Goal: Obtain resource: Download file/media

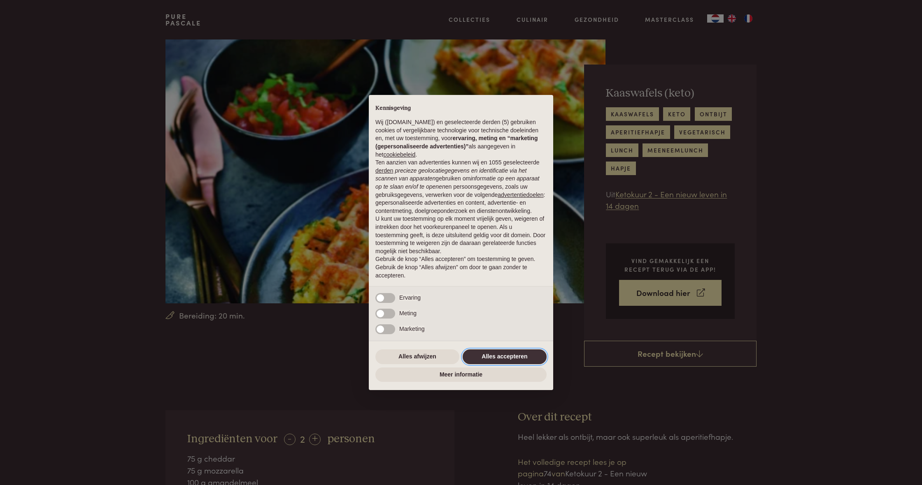
click at [505, 359] on button "Alles accepteren" at bounding box center [504, 357] width 84 height 15
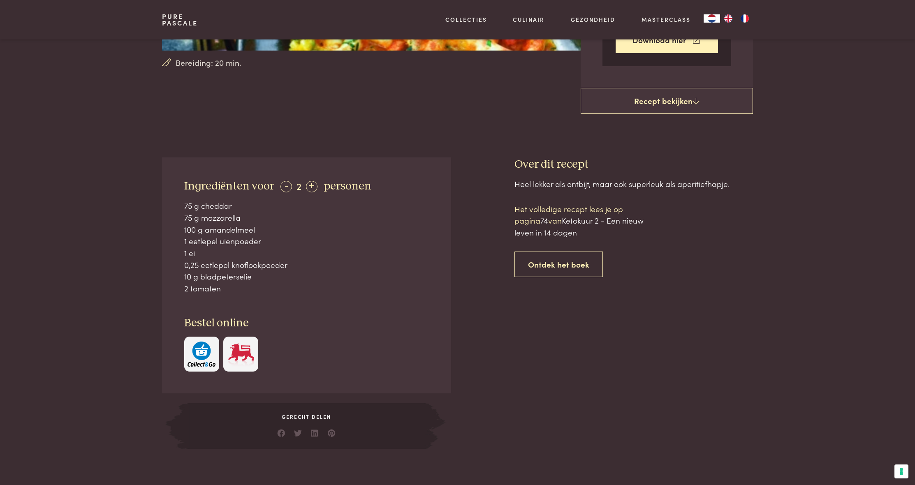
scroll to position [298, 0]
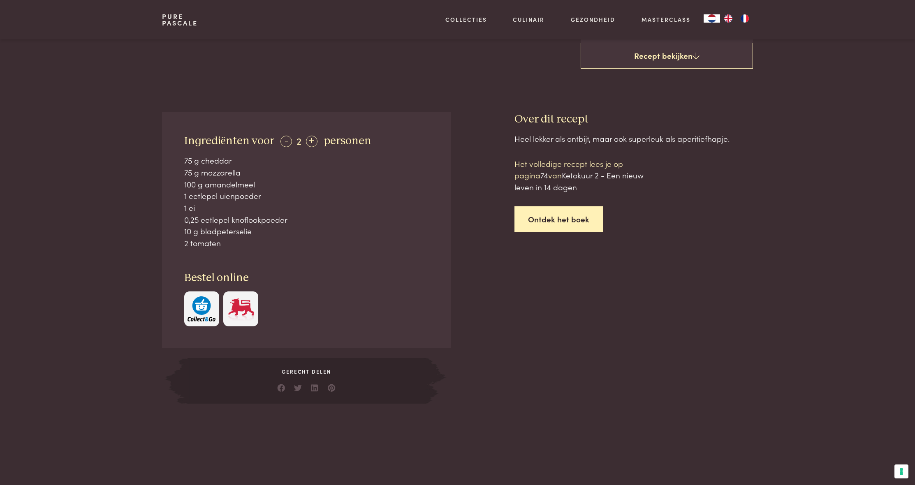
click at [540, 218] on link "Ontdek het boek" at bounding box center [559, 220] width 88 height 26
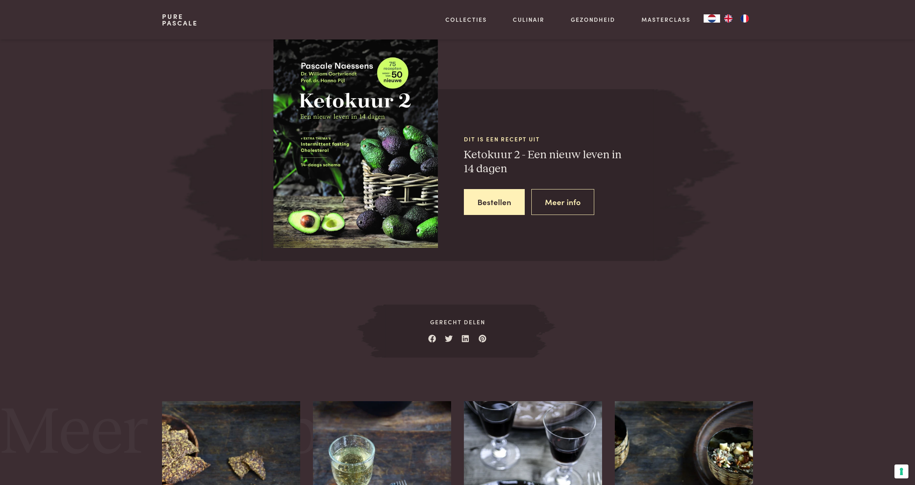
scroll to position [783, 0]
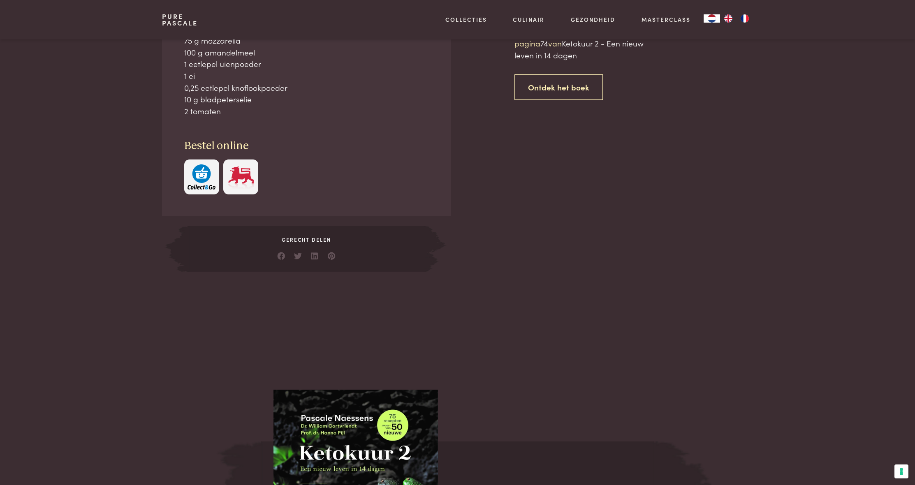
scroll to position [223, 0]
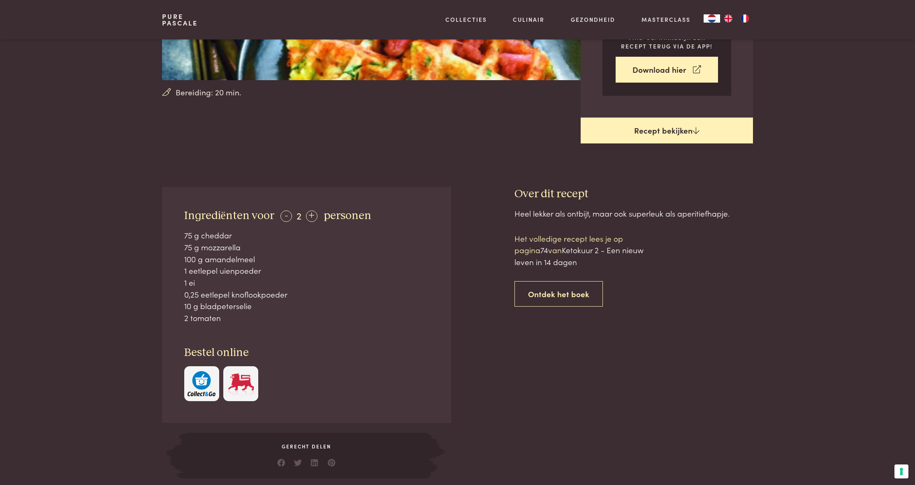
click at [700, 121] on link "Recept bekijken" at bounding box center [667, 131] width 172 height 26
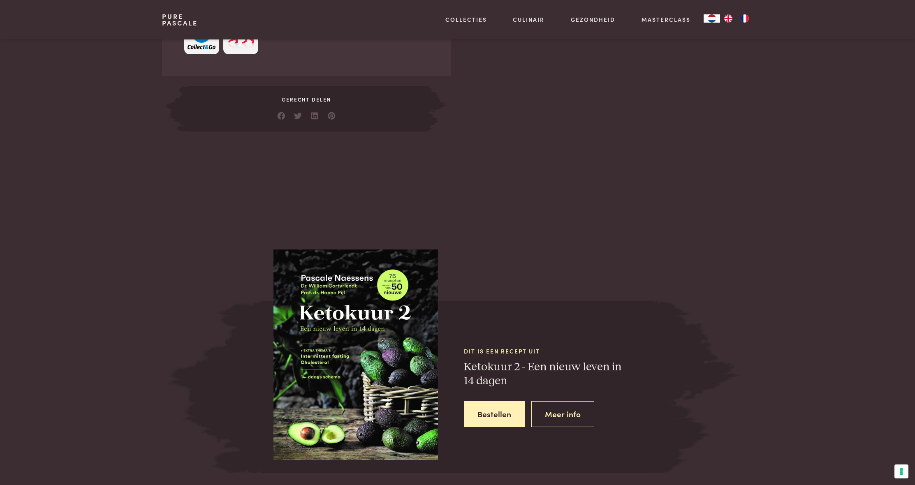
scroll to position [648, 0]
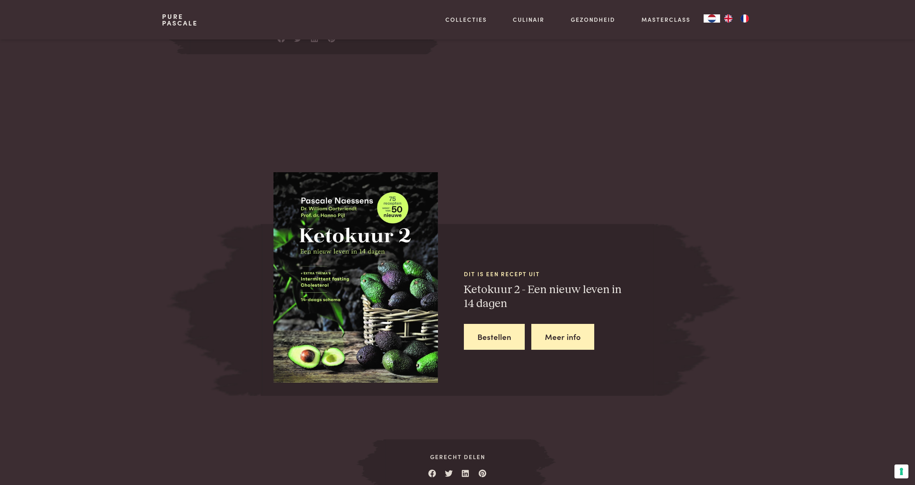
click at [567, 329] on link "Meer info" at bounding box center [563, 337] width 63 height 26
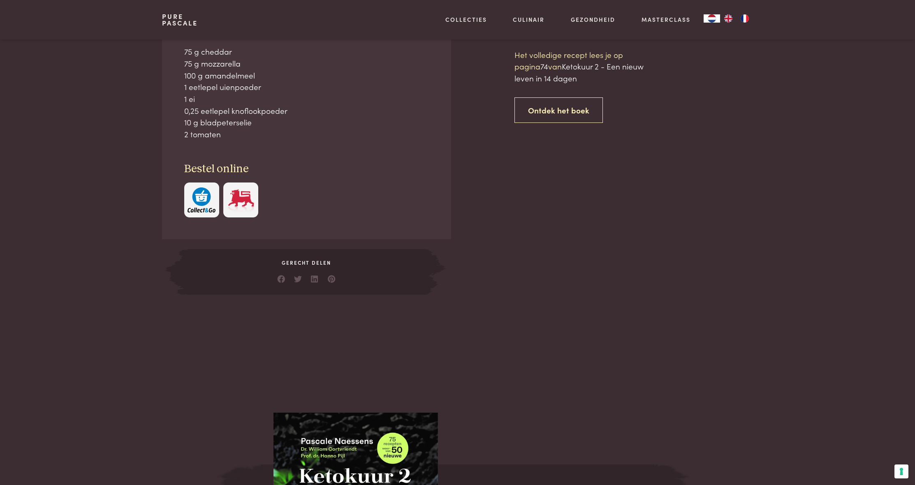
scroll to position [783, 0]
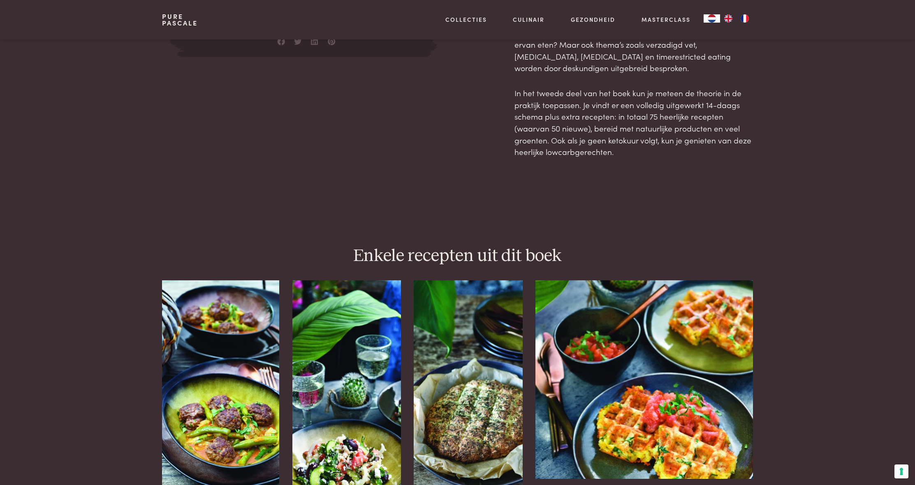
scroll to position [620, 0]
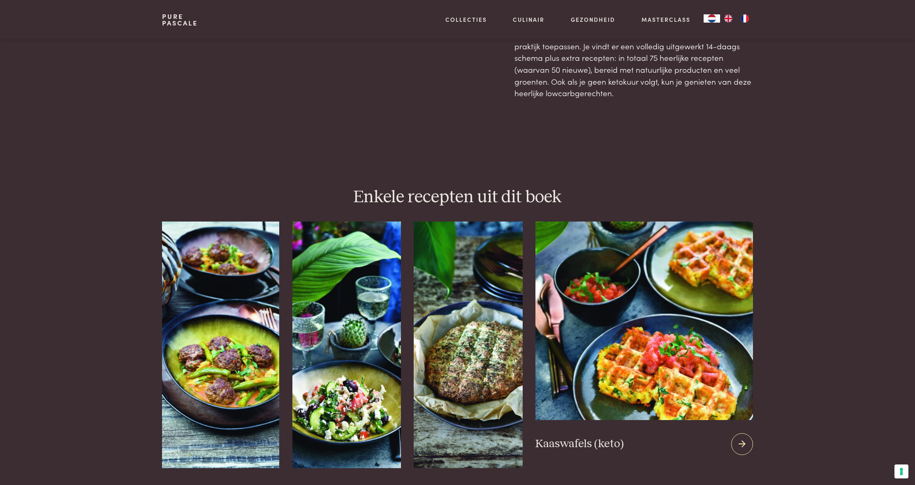
click at [656, 289] on img at bounding box center [644, 321] width 217 height 199
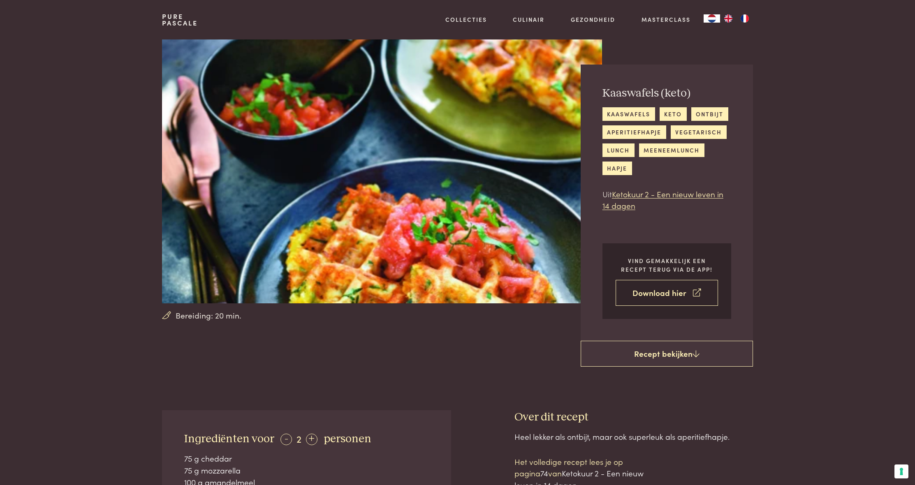
click at [662, 291] on link "Download hier" at bounding box center [667, 293] width 102 height 26
click at [606, 113] on link "kaaswafels" at bounding box center [629, 114] width 53 height 14
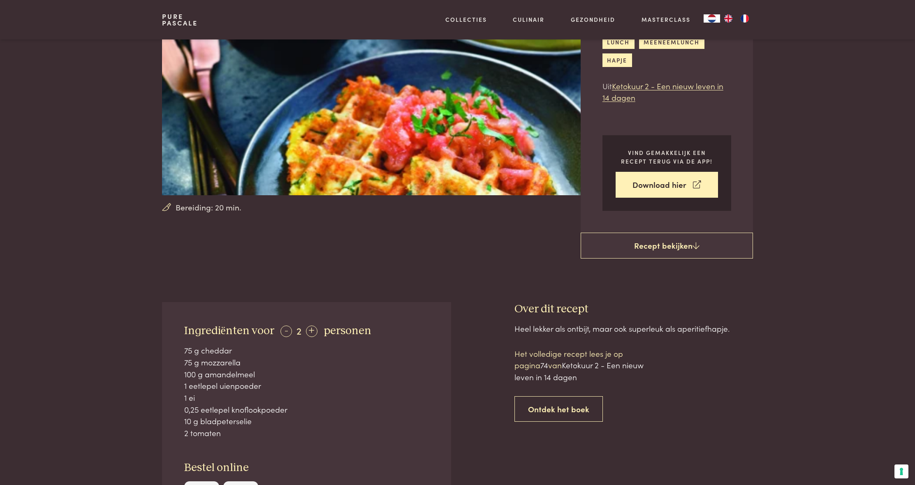
scroll to position [165, 0]
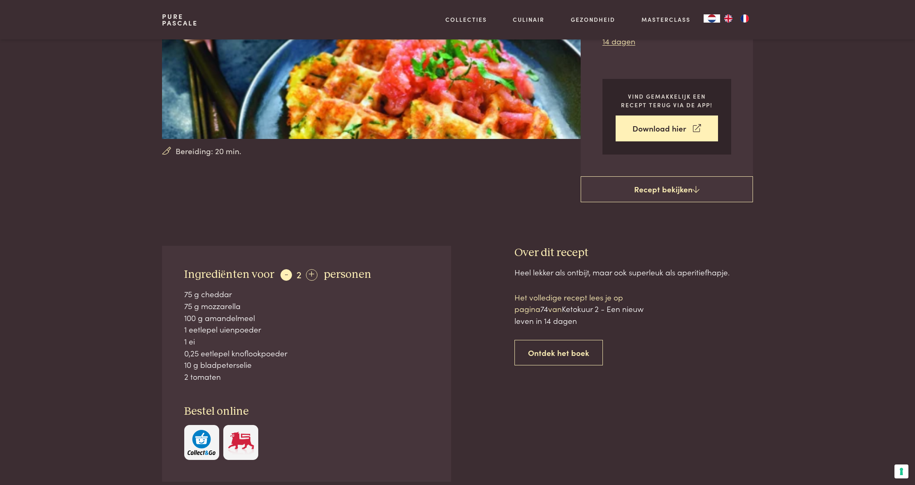
click at [283, 270] on div "-" at bounding box center [287, 275] width 12 height 12
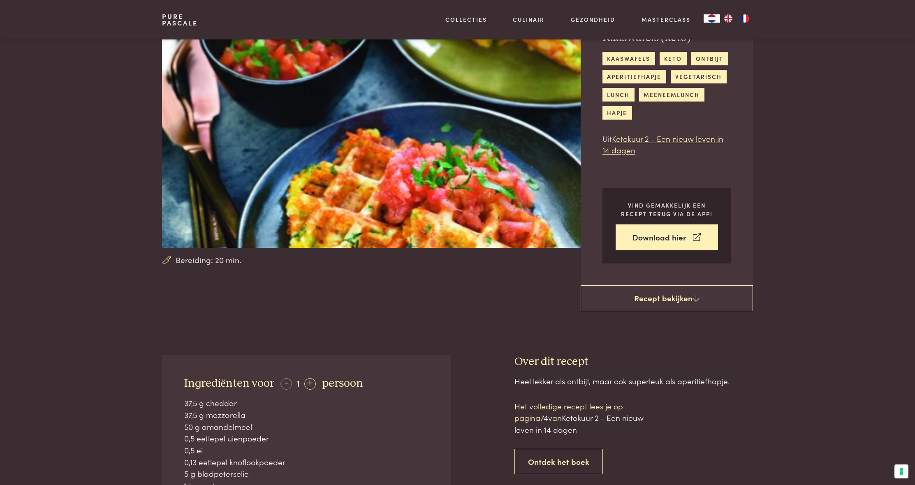
scroll to position [111, 0]
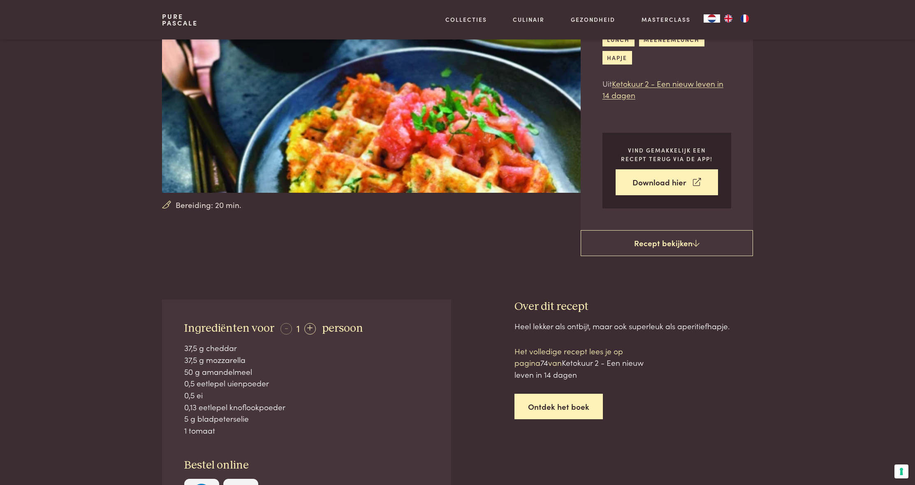
click at [556, 403] on link "Ontdek het boek" at bounding box center [559, 407] width 88 height 26
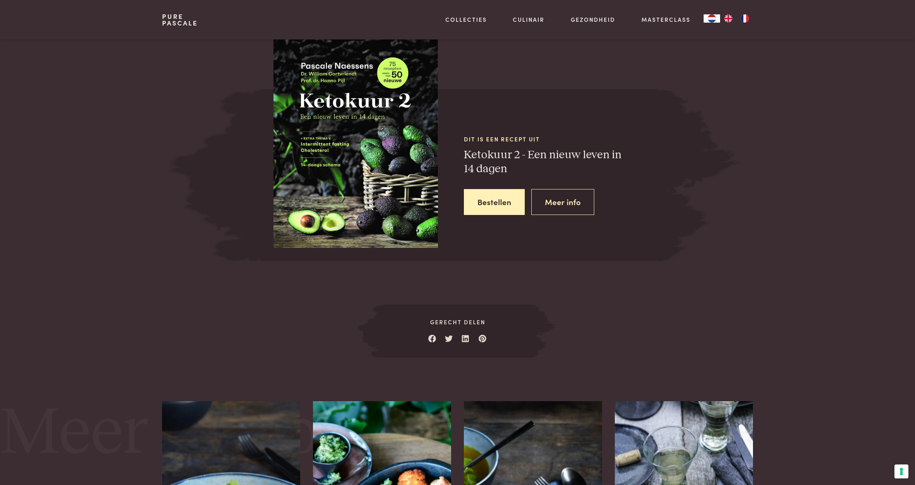
scroll to position [783, 0]
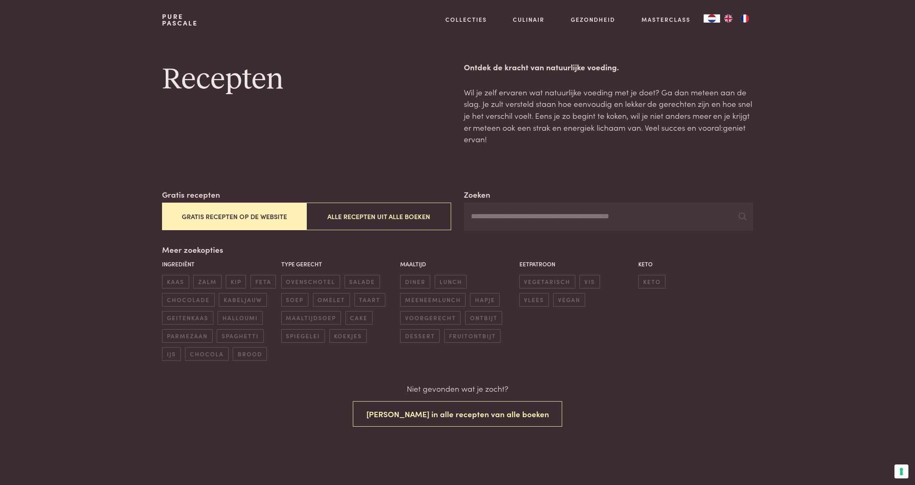
click at [235, 209] on button "Gratis recepten op de website" at bounding box center [234, 217] width 144 height 28
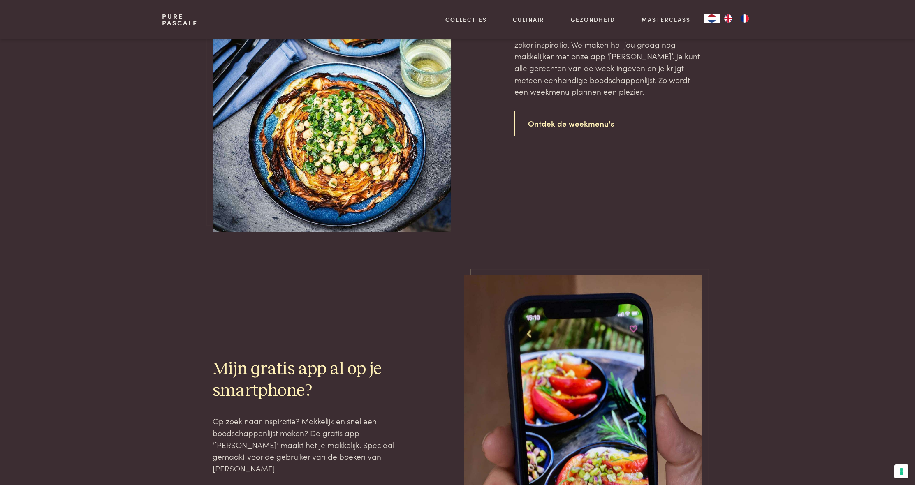
scroll to position [1011, 0]
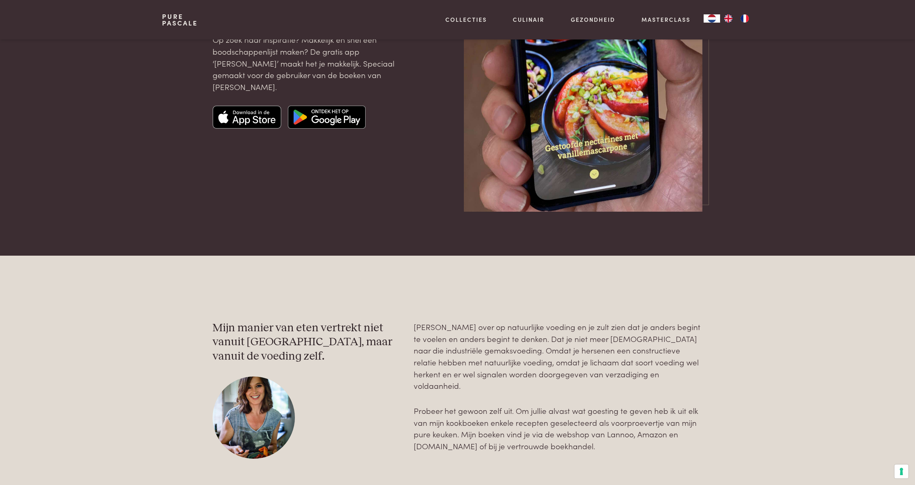
click at [246, 110] on img at bounding box center [247, 117] width 69 height 23
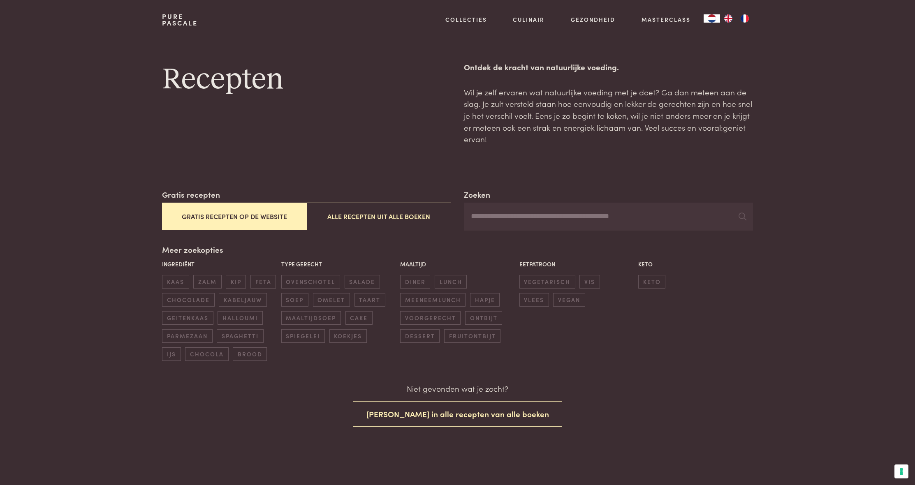
scroll to position [14, 0]
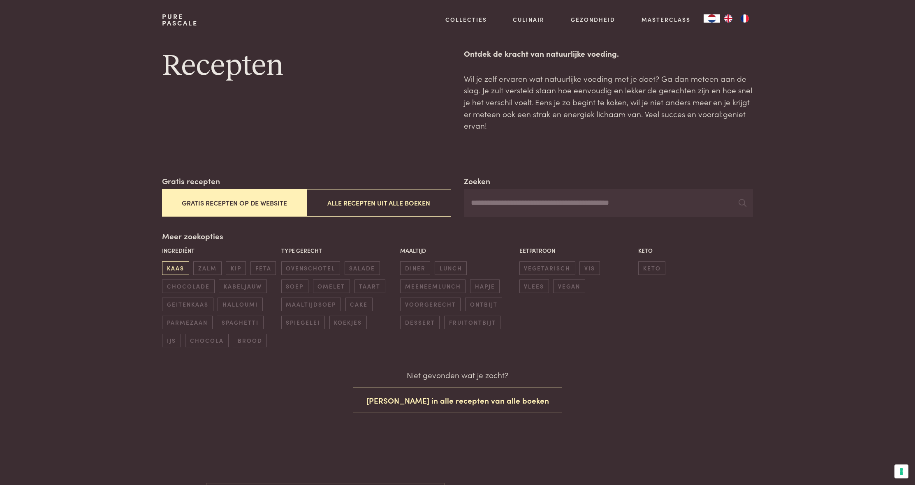
click at [167, 263] on span "kaas" at bounding box center [175, 269] width 27 height 14
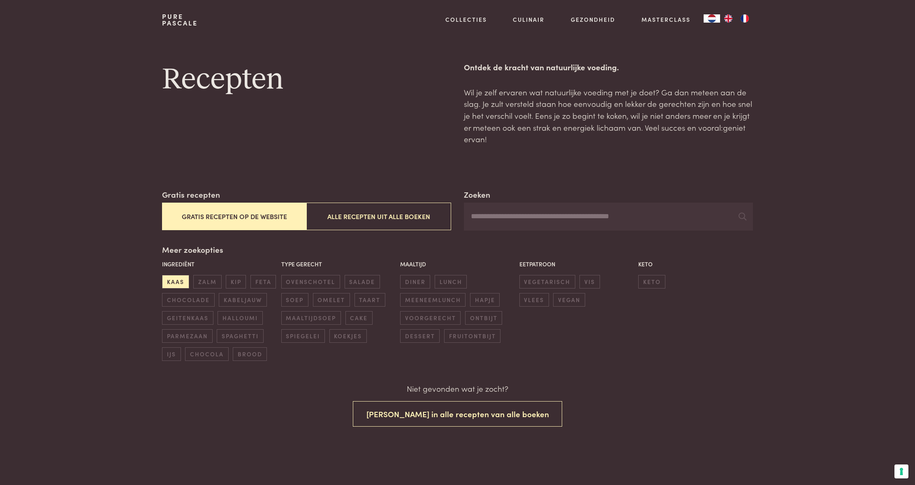
scroll to position [29, 0]
